Goal: Task Accomplishment & Management: Manage account settings

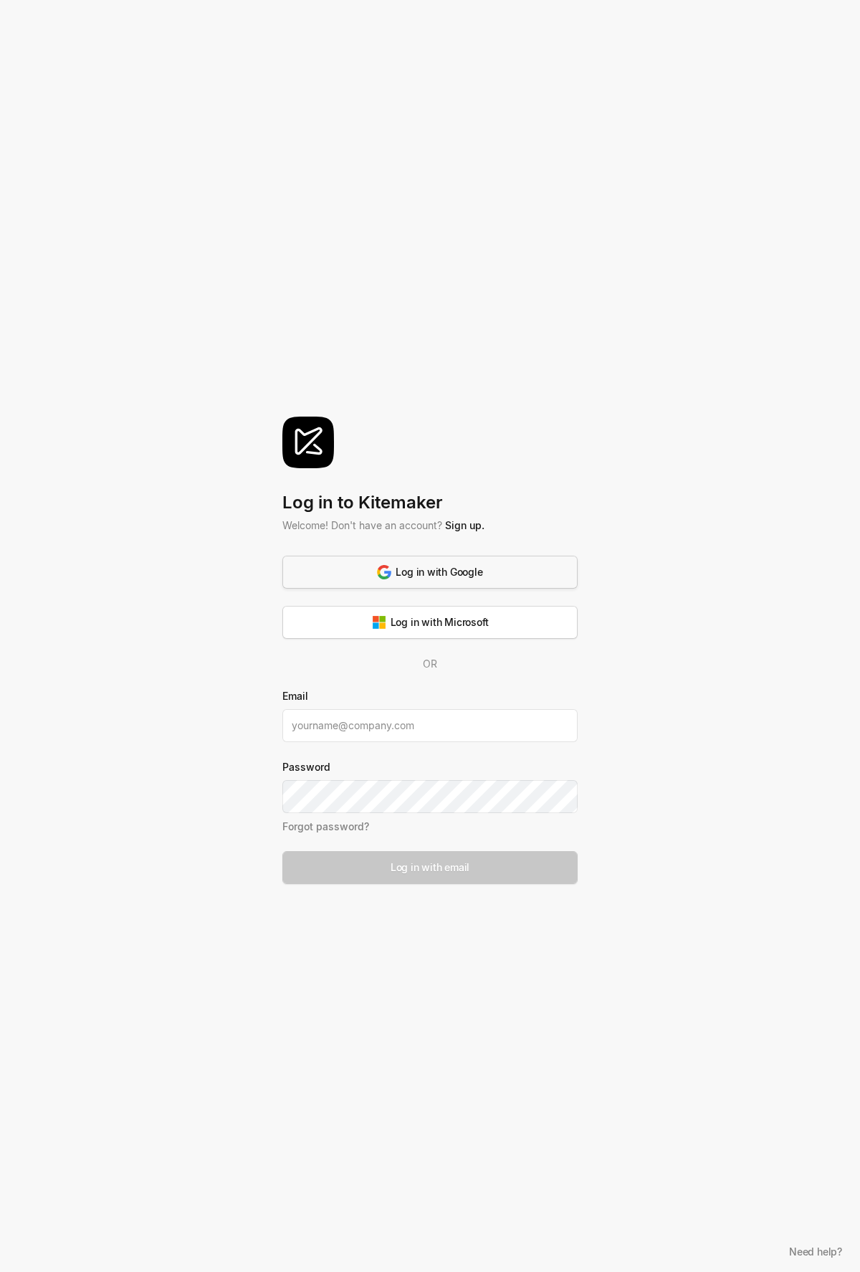
click at [476, 562] on button "Log in with Google" at bounding box center [429, 572] width 295 height 33
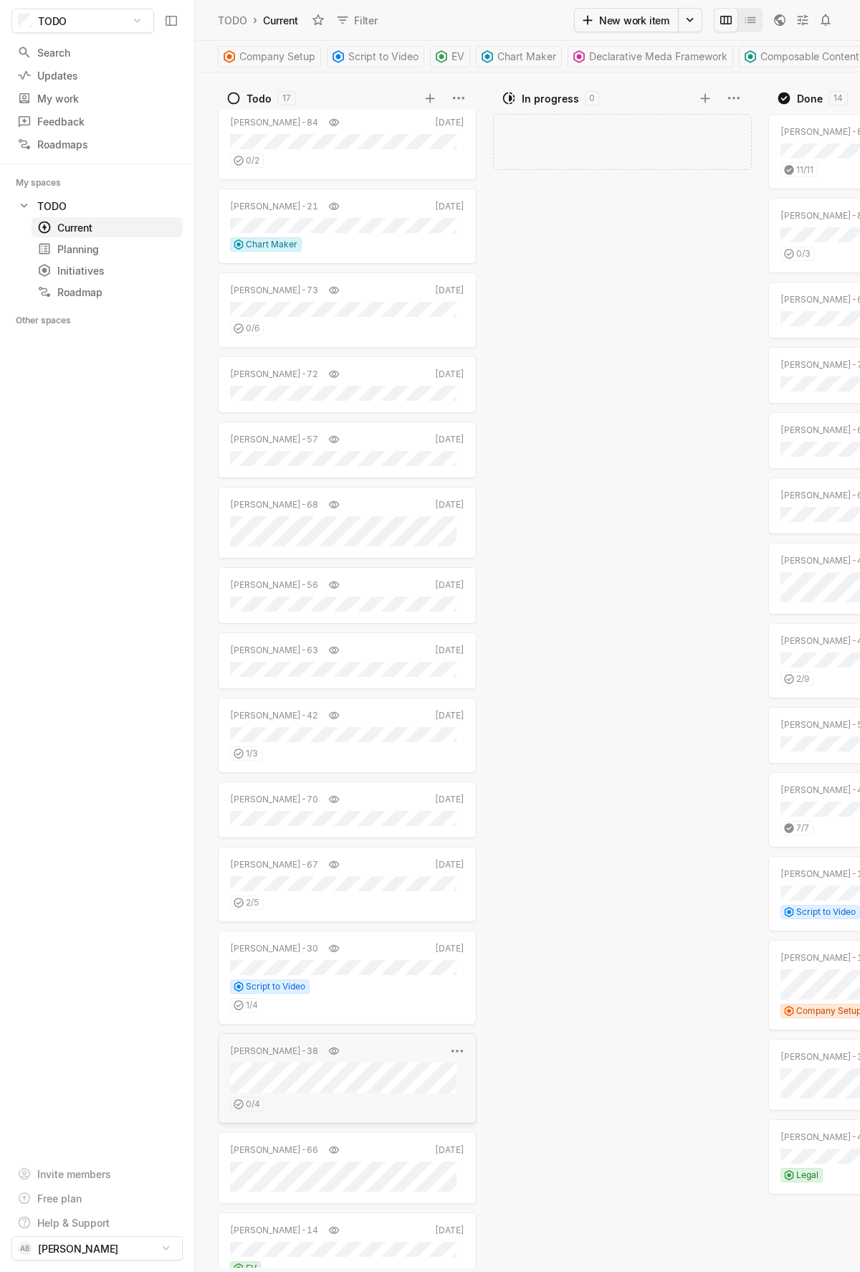
scroll to position [226, 0]
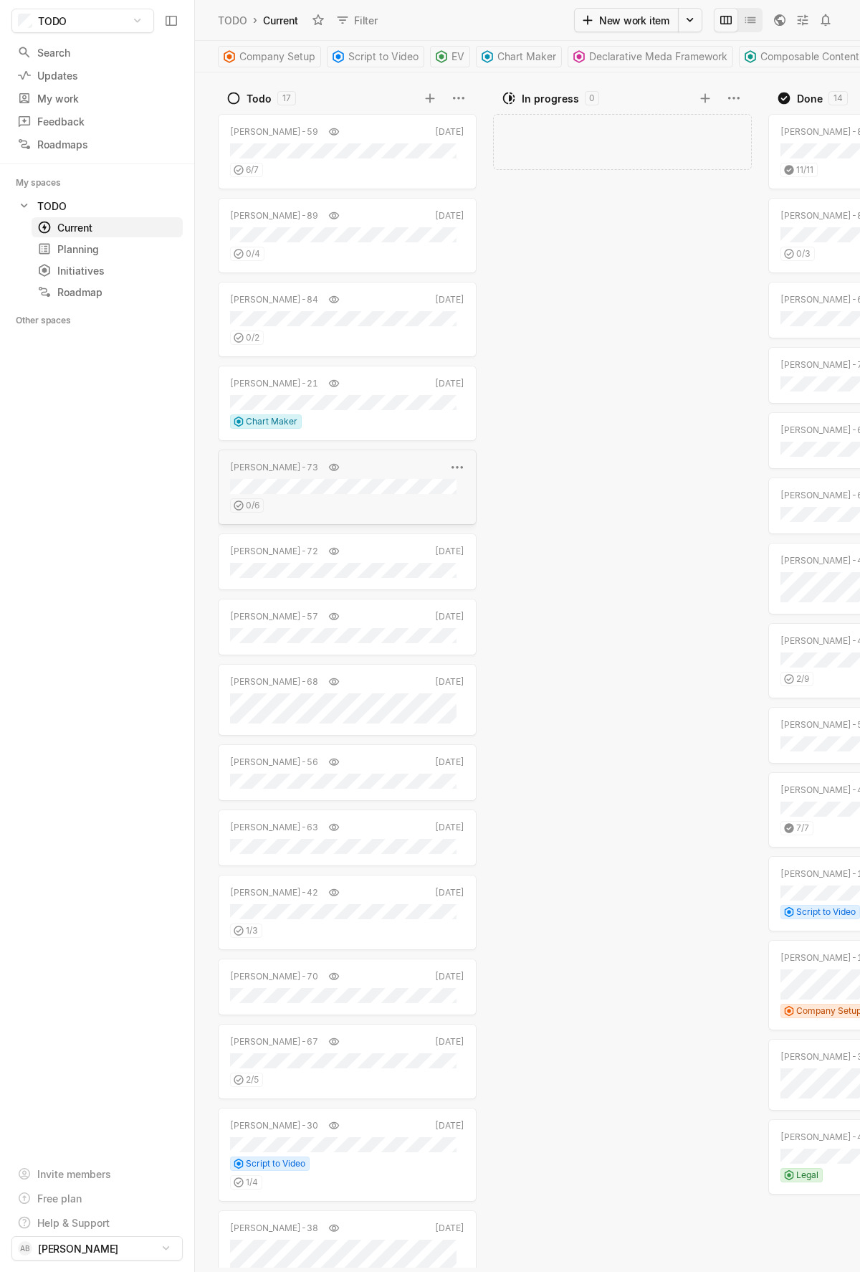
click at [352, 500] on div "0 / 6" at bounding box center [347, 503] width 234 height 19
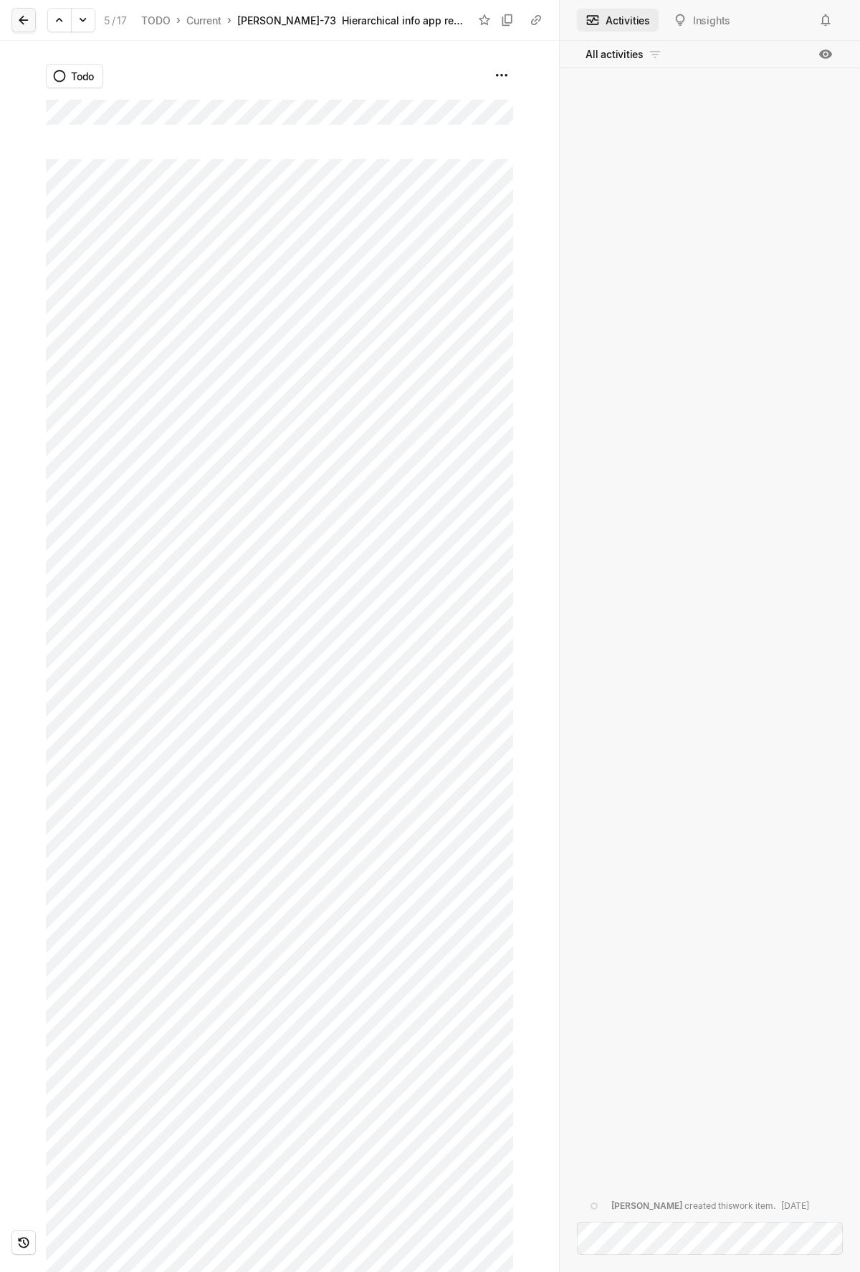
click at [14, 21] on button at bounding box center [23, 20] width 24 height 24
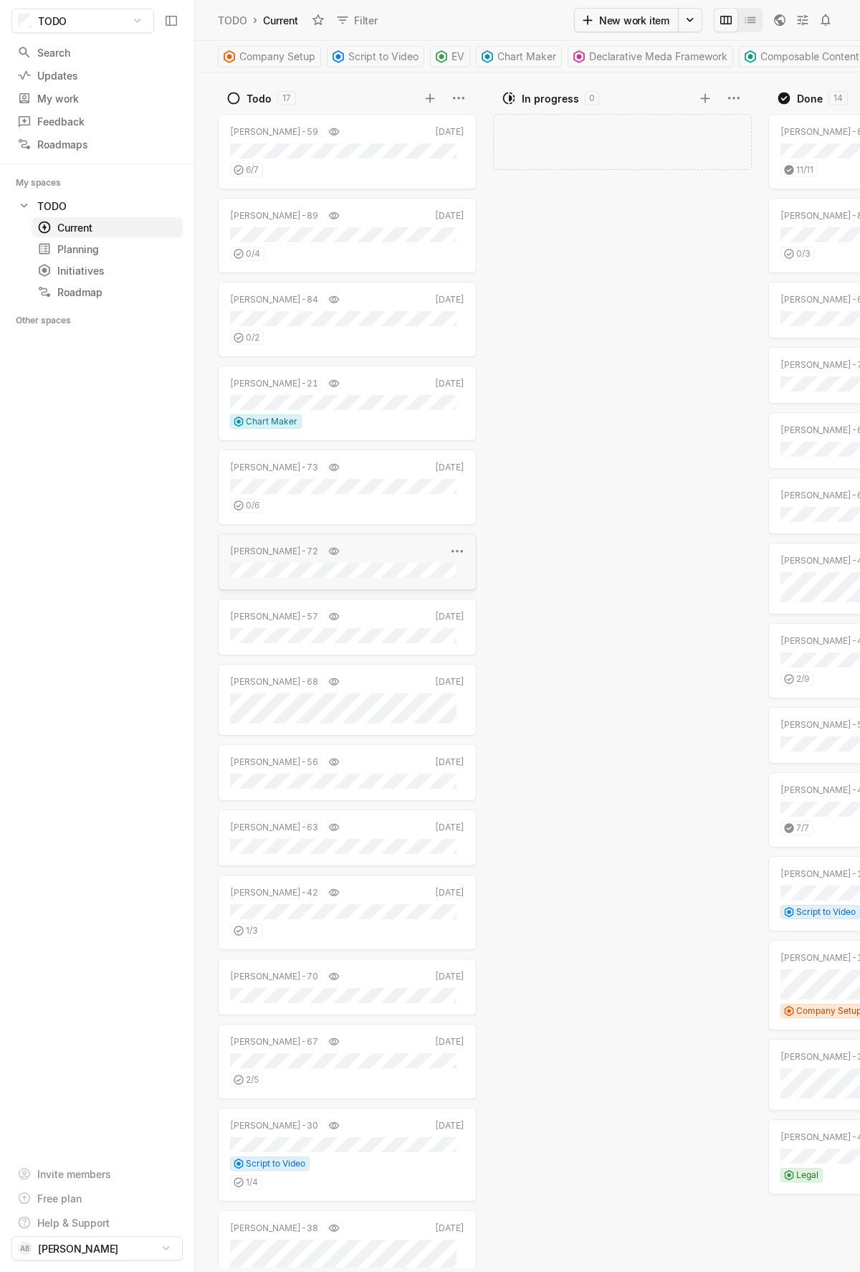
click at [362, 551] on div "[PERSON_NAME]-72" at bounding box center [338, 551] width 216 height 14
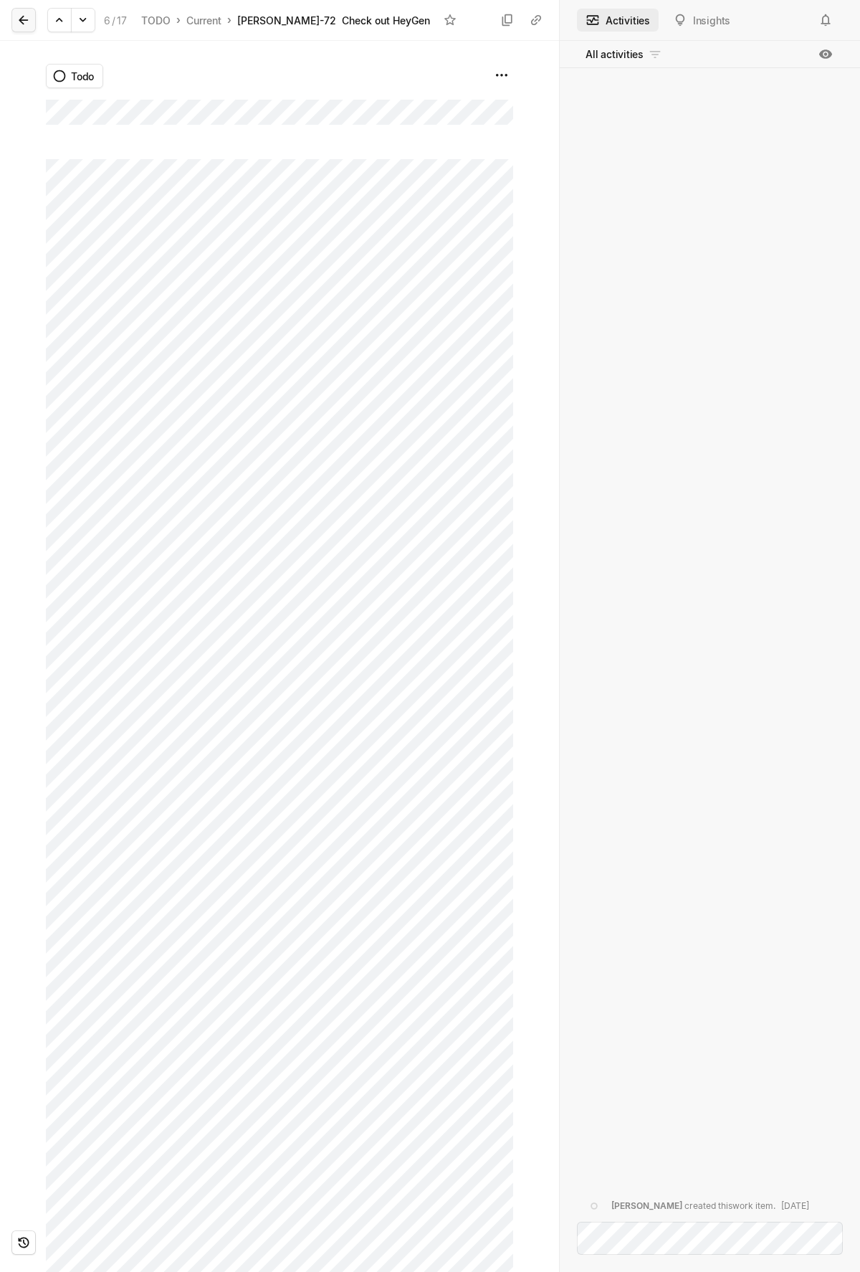
click at [20, 15] on icon at bounding box center [23, 20] width 14 height 14
click at [26, 16] on icon at bounding box center [23, 20] width 14 height 14
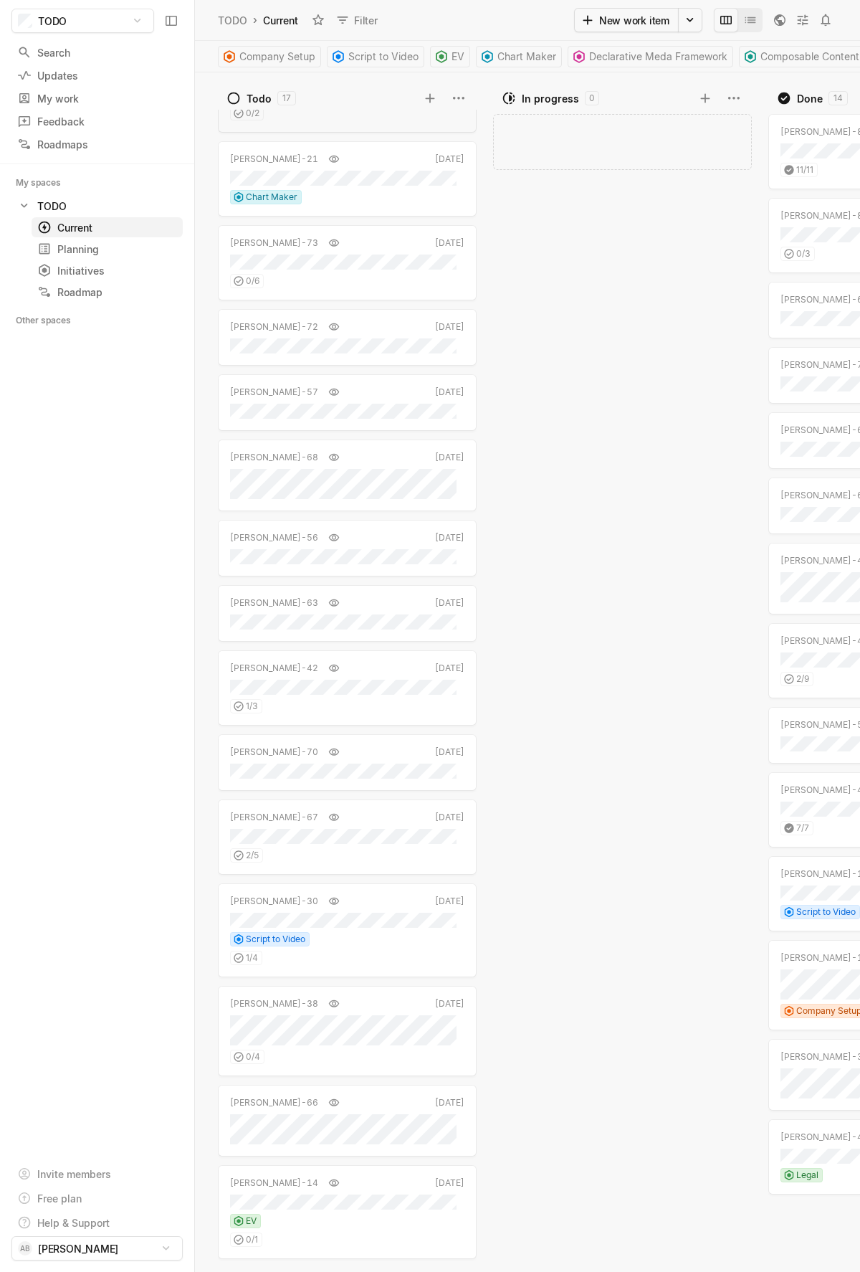
scroll to position [226, 0]
click at [405, 708] on div "1 / 3" at bounding box center [347, 702] width 234 height 19
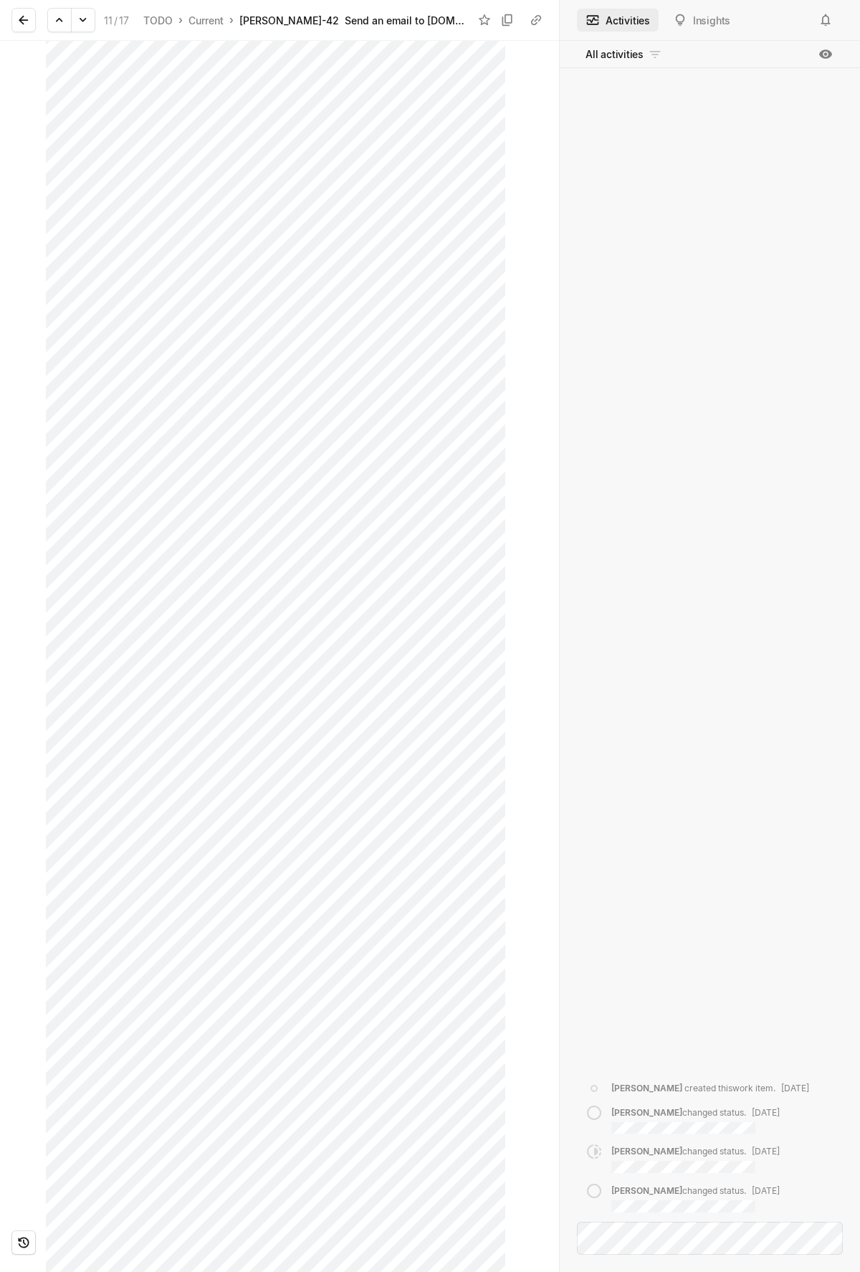
scroll to position [249, 0]
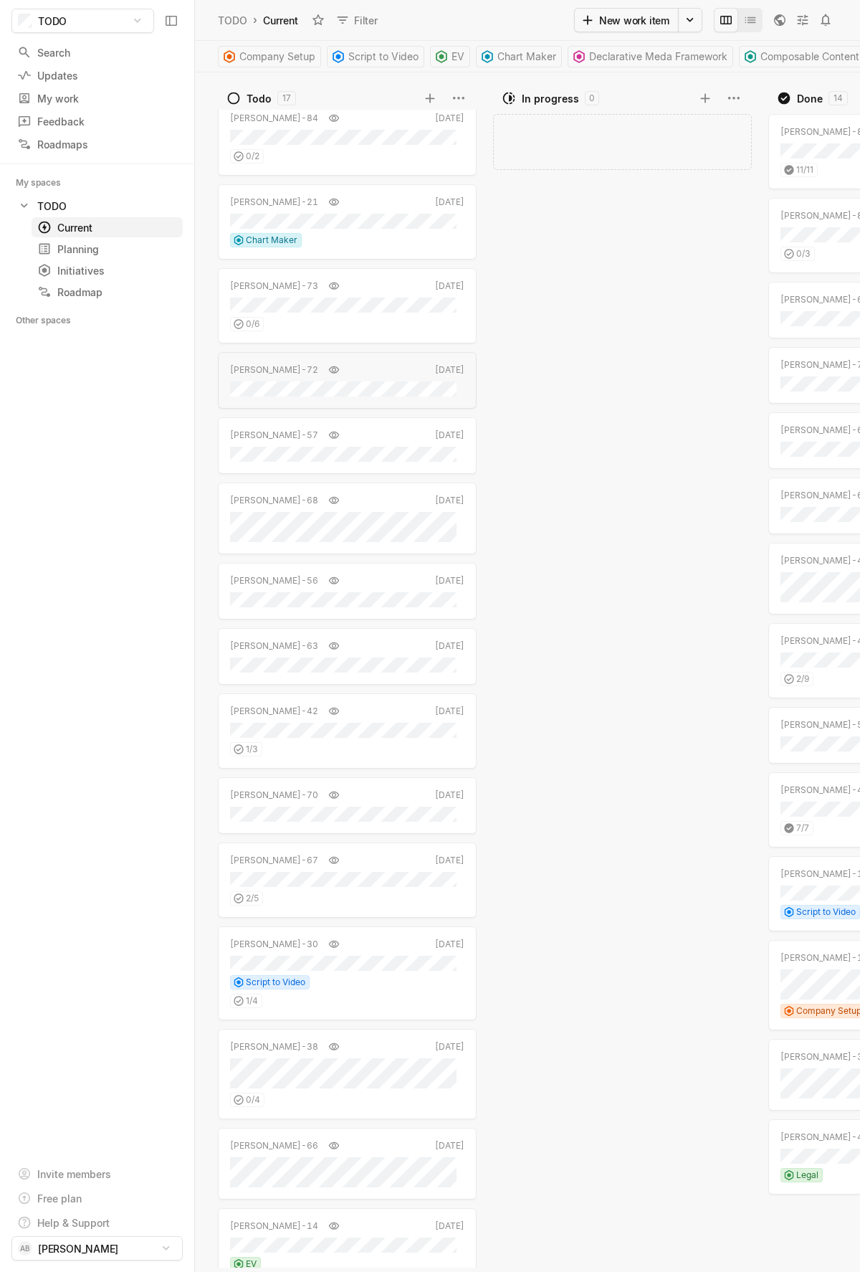
scroll to position [179, 0]
